Goal: Check status

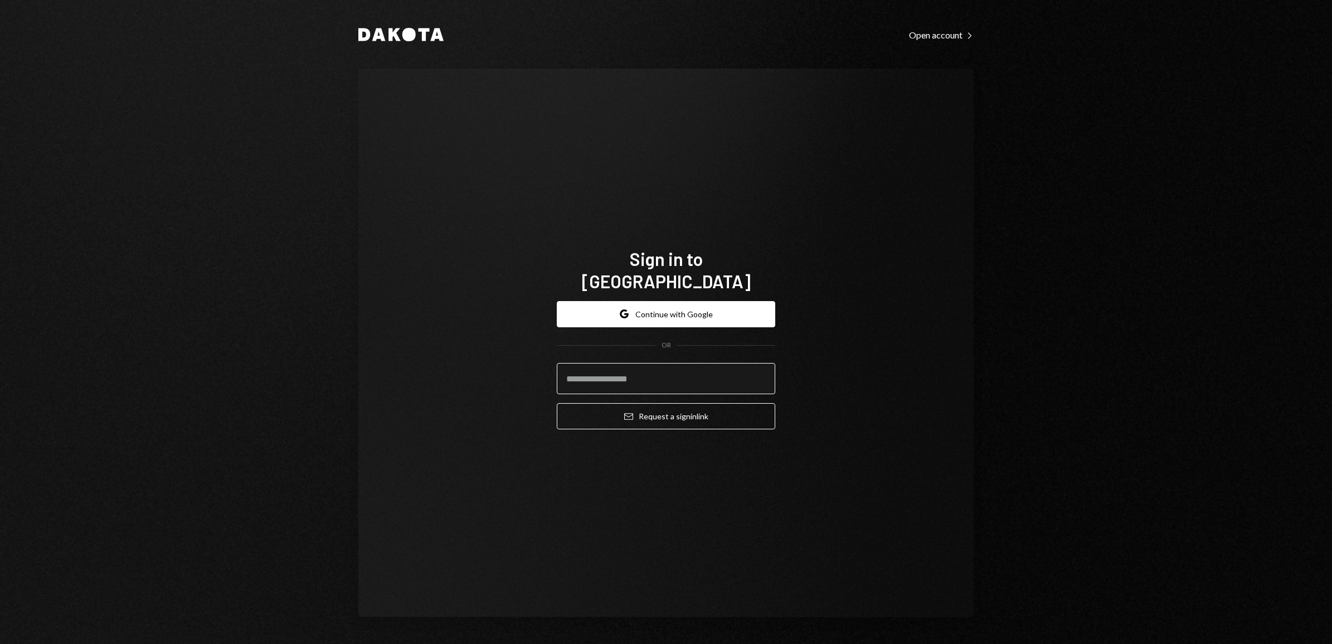
click at [611, 372] on input "email" at bounding box center [666, 378] width 219 height 31
type input "**********"
click at [636, 415] on button "Email Request a sign in link" at bounding box center [666, 416] width 219 height 26
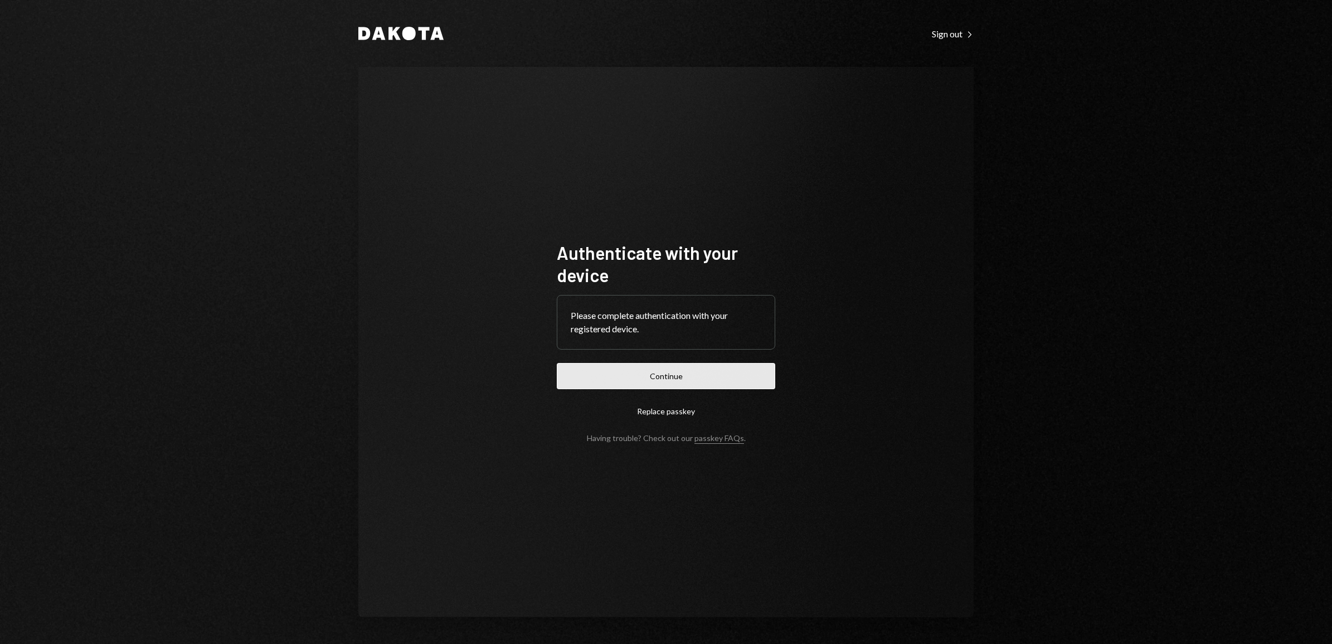
click at [664, 379] on button "Continue" at bounding box center [666, 376] width 219 height 26
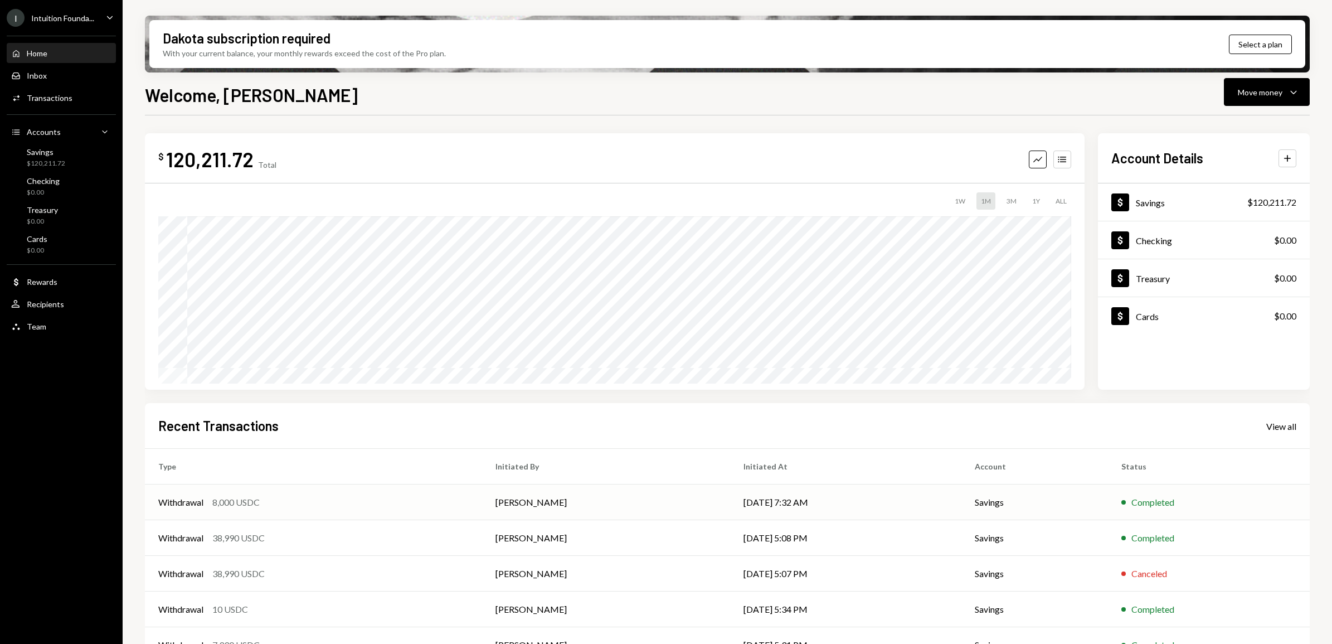
click at [1121, 502] on td "Completed" at bounding box center [1209, 502] width 202 height 36
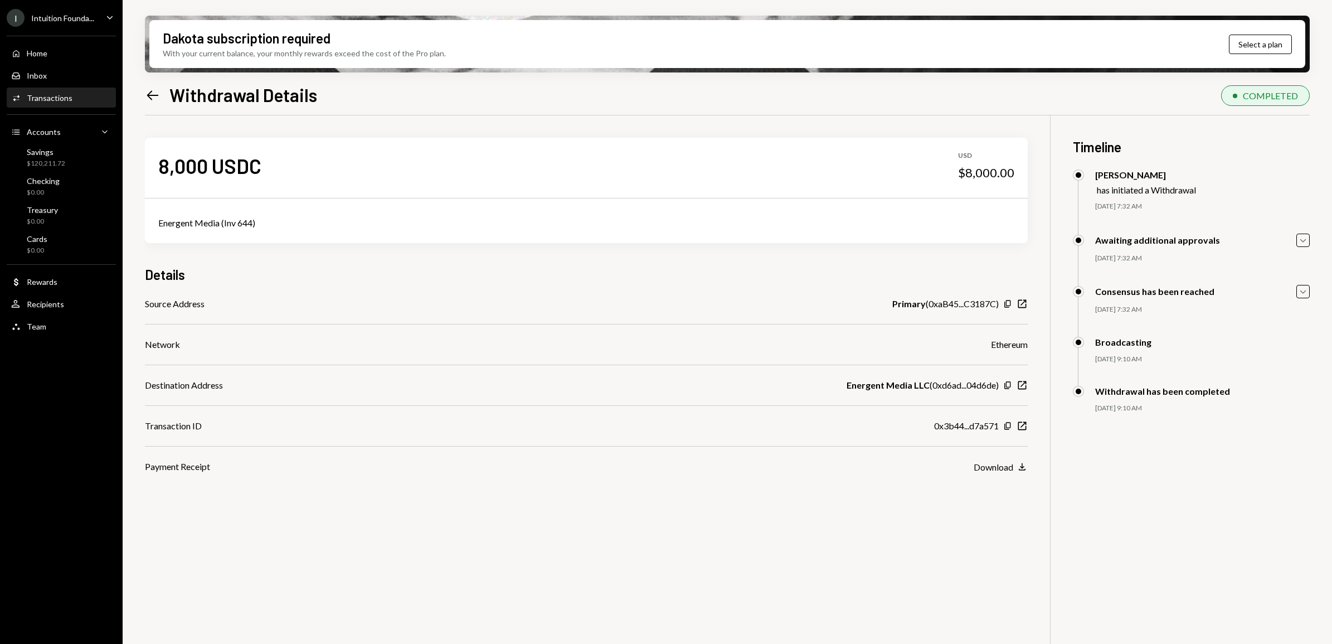
click at [153, 102] on icon "Left Arrow" at bounding box center [153, 96] width 16 height 16
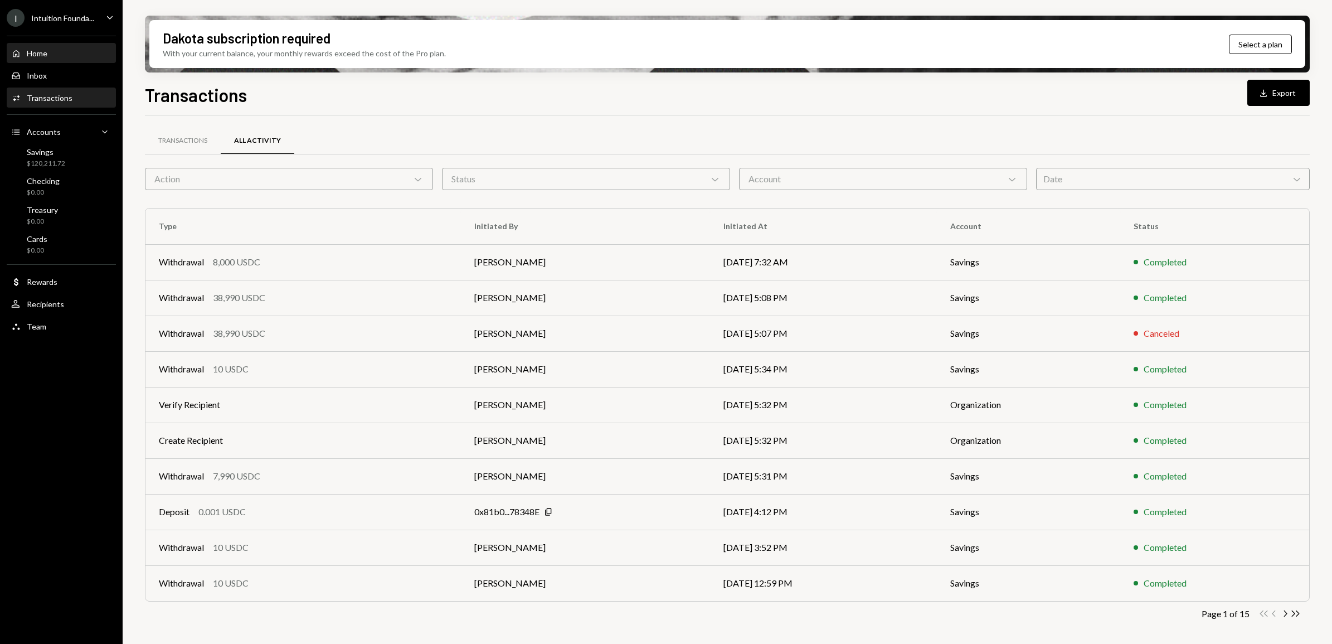
click at [76, 47] on div "Home Home" at bounding box center [61, 53] width 100 height 19
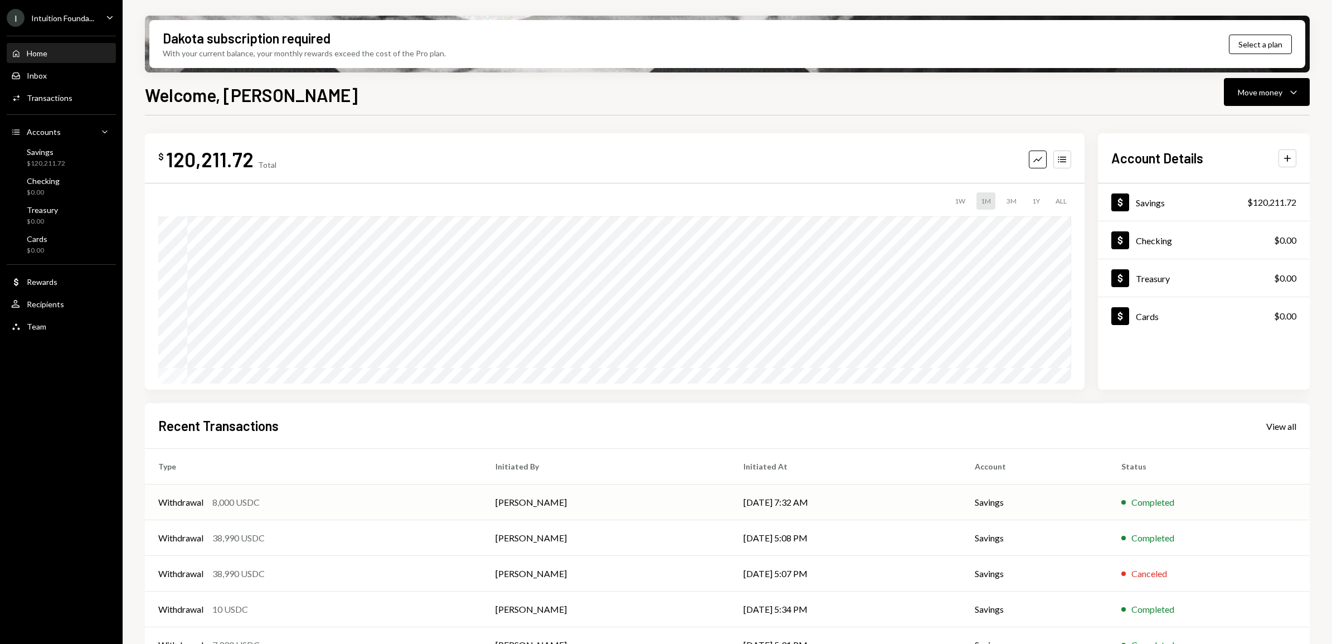
click at [1232, 507] on div "Completed" at bounding box center [1209, 502] width 175 height 13
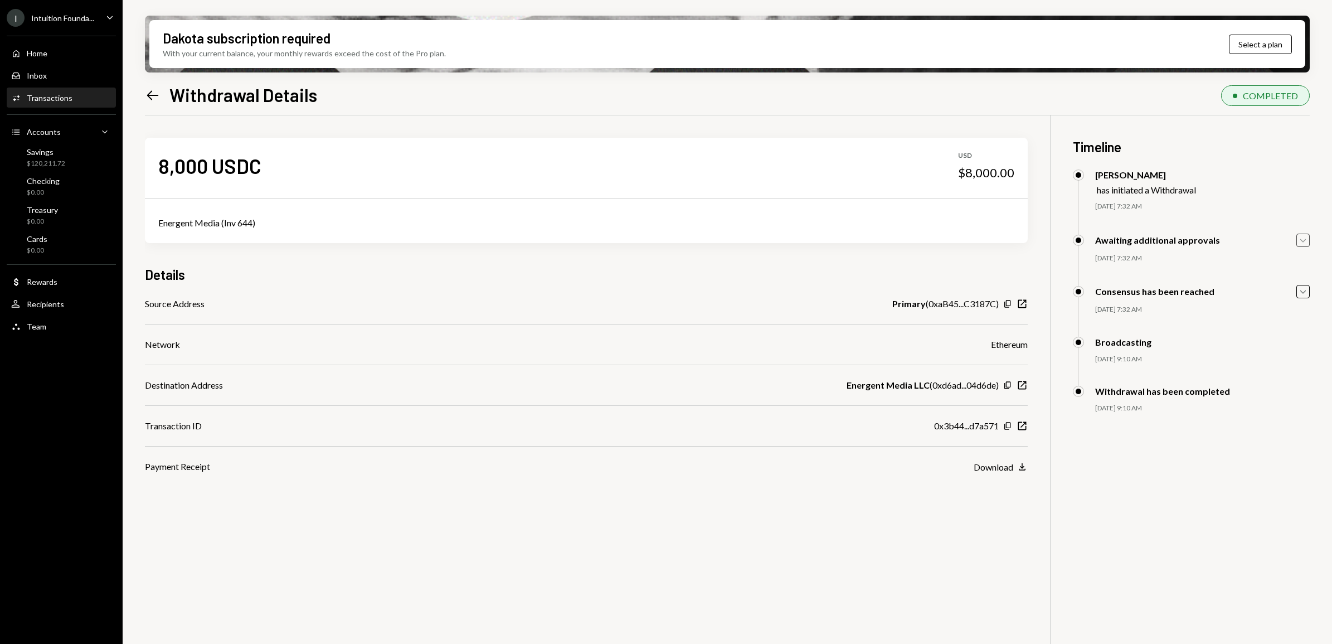
click at [1308, 246] on icon "Caret Down" at bounding box center [1303, 240] width 12 height 12
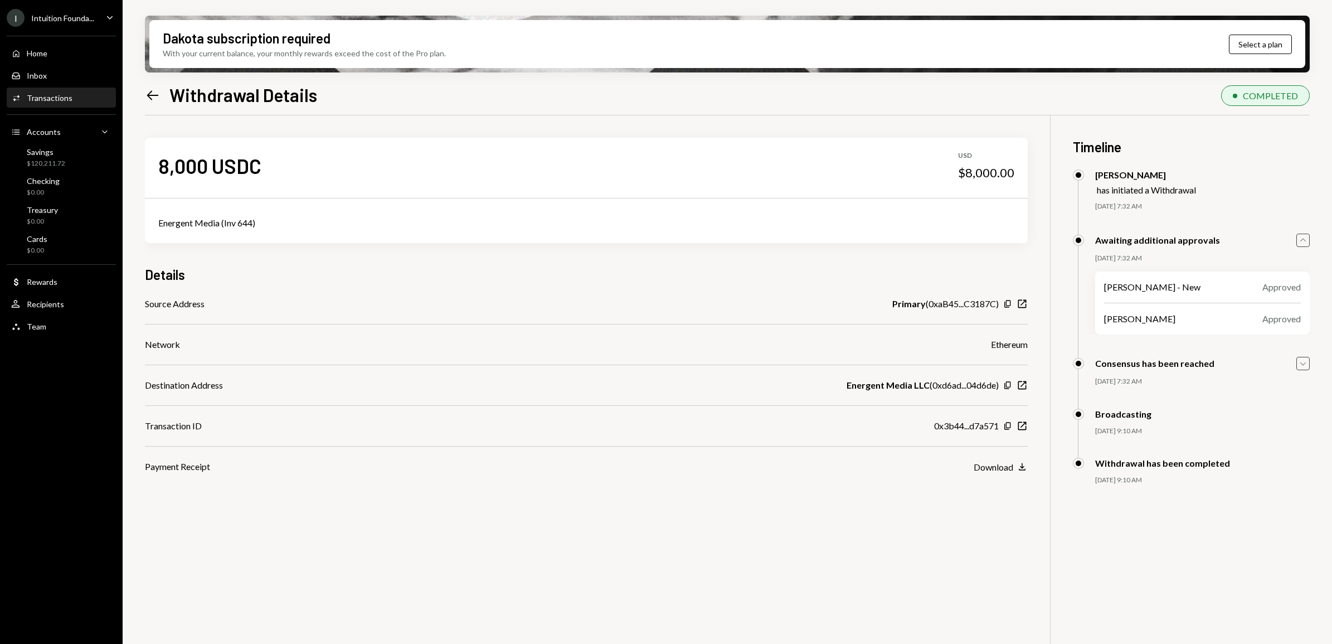
click at [1302, 369] on icon "Caret Down" at bounding box center [1303, 363] width 12 height 12
